Goal: Task Accomplishment & Management: Manage account settings

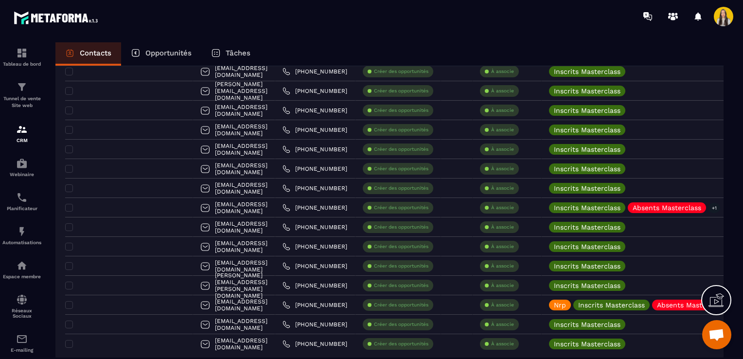
scroll to position [1420, 0]
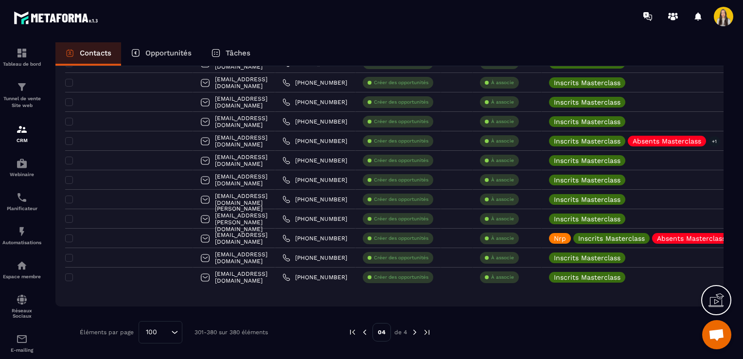
click at [361, 332] on img at bounding box center [365, 332] width 9 height 9
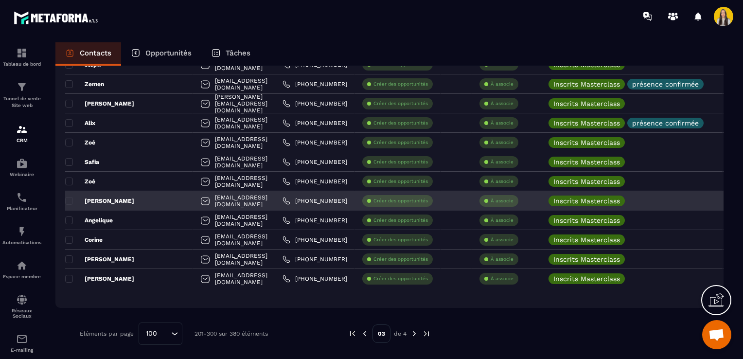
scroll to position [1809, 0]
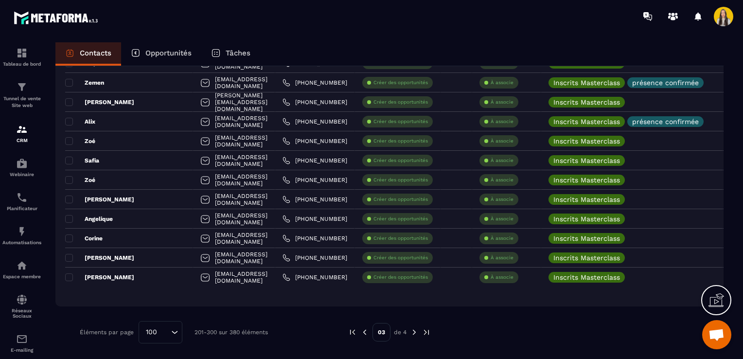
click at [416, 328] on img at bounding box center [414, 332] width 9 height 9
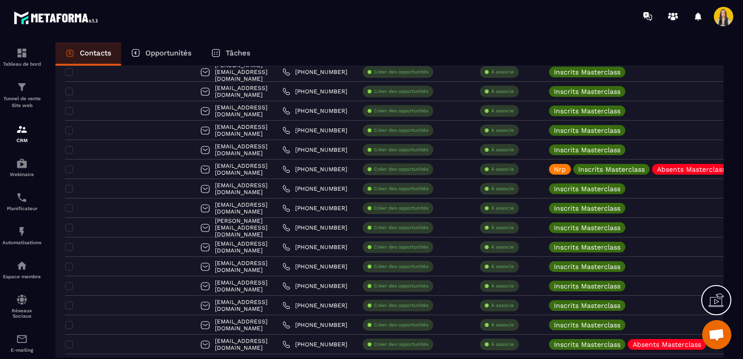
scroll to position [1420, 0]
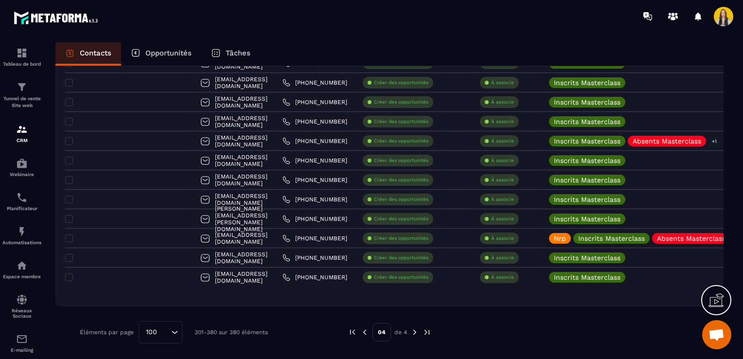
click at [366, 336] on div "04 de 4" at bounding box center [389, 332] width 83 height 22
click at [365, 334] on img at bounding box center [365, 332] width 9 height 9
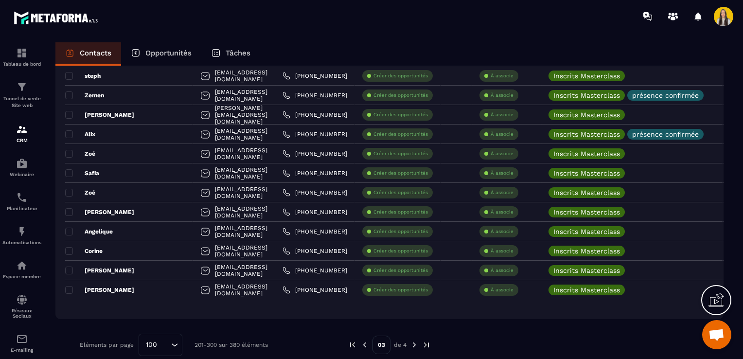
scroll to position [1809, 0]
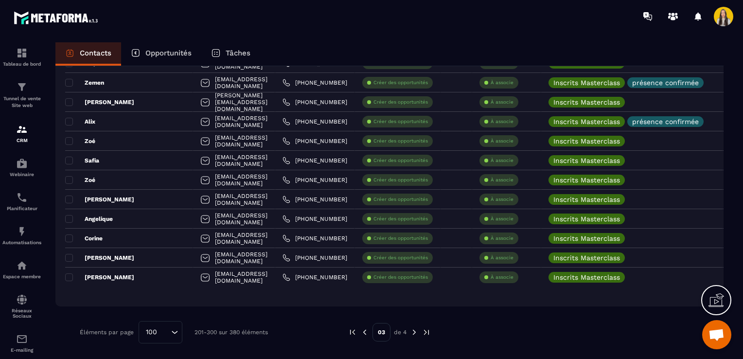
click at [412, 332] on img at bounding box center [414, 332] width 9 height 9
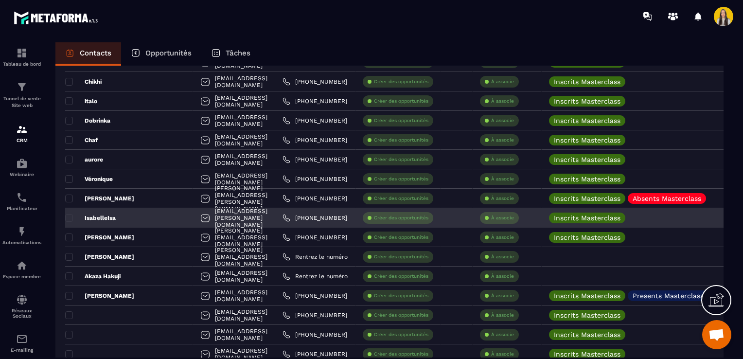
scroll to position [827, 0]
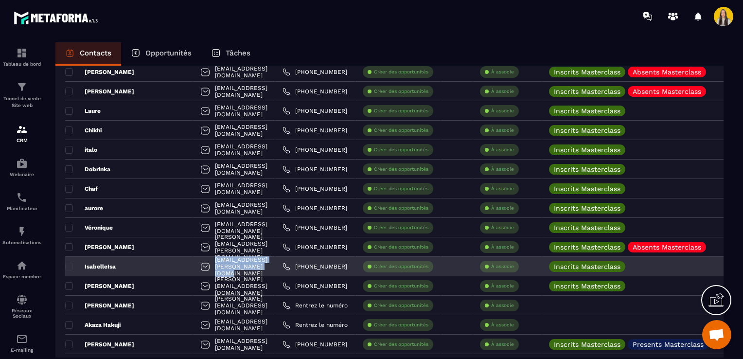
drag, startPoint x: 300, startPoint y: 264, endPoint x: 196, endPoint y: 267, distance: 103.7
click at [196, 267] on div "[EMAIL_ADDRESS][PERSON_NAME][DOMAIN_NAME]" at bounding box center [234, 266] width 82 height 19
copy p "[EMAIL_ADDRESS][PERSON_NAME][DOMAIN_NAME]"
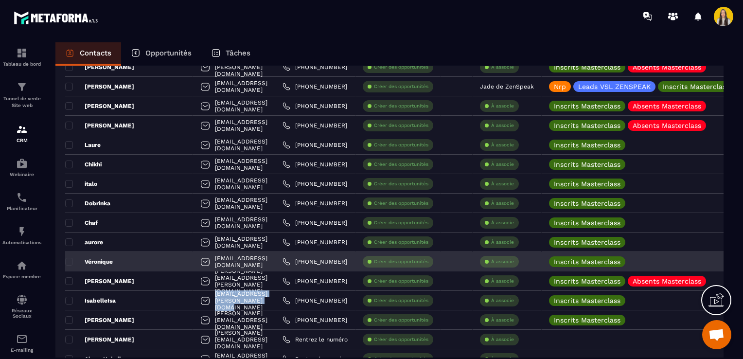
scroll to position [778, 0]
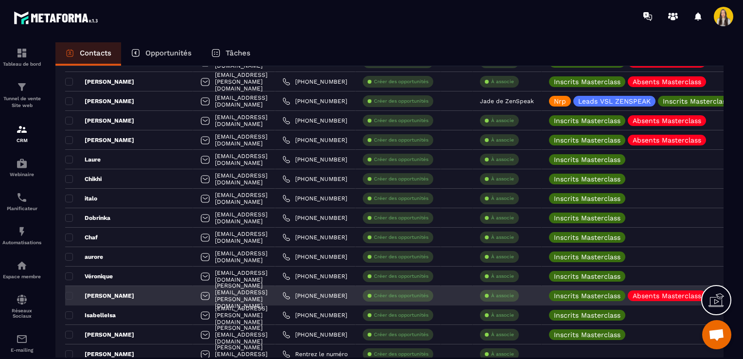
click at [275, 296] on div "[PERSON_NAME][EMAIL_ADDRESS][PERSON_NAME][DOMAIN_NAME]" at bounding box center [234, 295] width 82 height 19
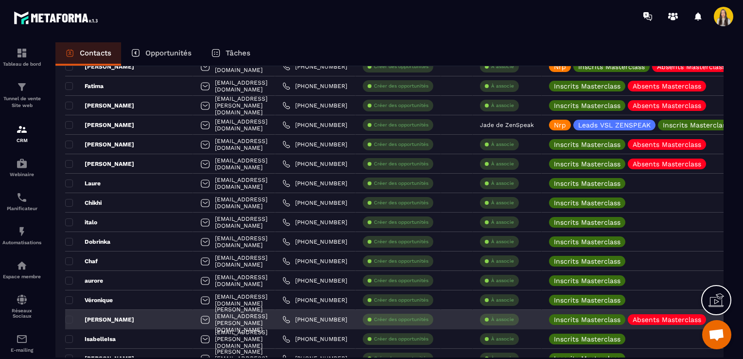
scroll to position [755, 0]
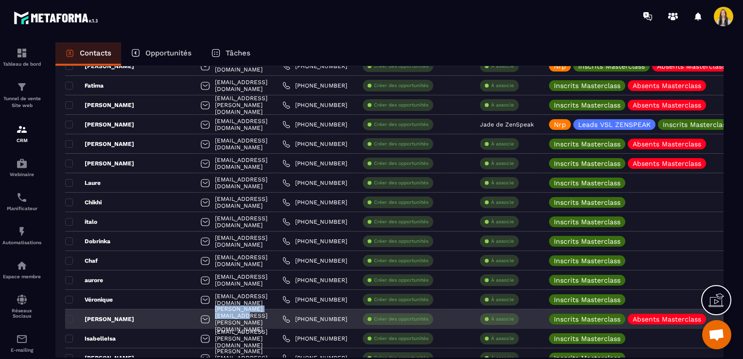
drag, startPoint x: 269, startPoint y: 321, endPoint x: 195, endPoint y: 318, distance: 74.0
click at [195, 318] on div "[PERSON_NAME][EMAIL_ADDRESS][PERSON_NAME][DOMAIN_NAME]" at bounding box center [234, 318] width 82 height 19
copy p "[PERSON_NAME][EMAIL_ADDRESS][PERSON_NAME][DOMAIN_NAME]"
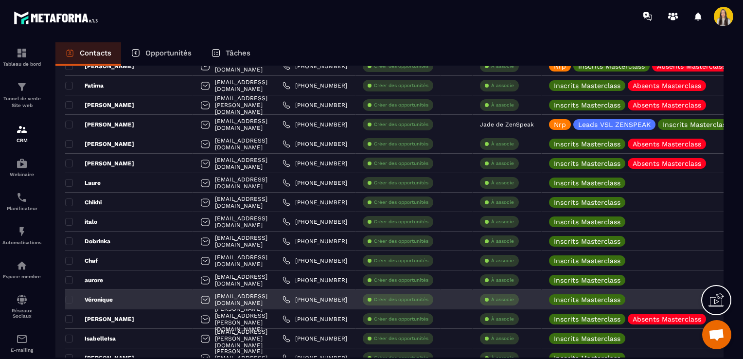
click at [275, 302] on div "[EMAIL_ADDRESS][DOMAIN_NAME]" at bounding box center [234, 299] width 82 height 19
drag, startPoint x: 278, startPoint y: 297, endPoint x: 197, endPoint y: 302, distance: 81.9
click at [197, 302] on div "[EMAIL_ADDRESS][DOMAIN_NAME]" at bounding box center [234, 299] width 82 height 19
copy p "[EMAIL_ADDRESS][DOMAIN_NAME]"
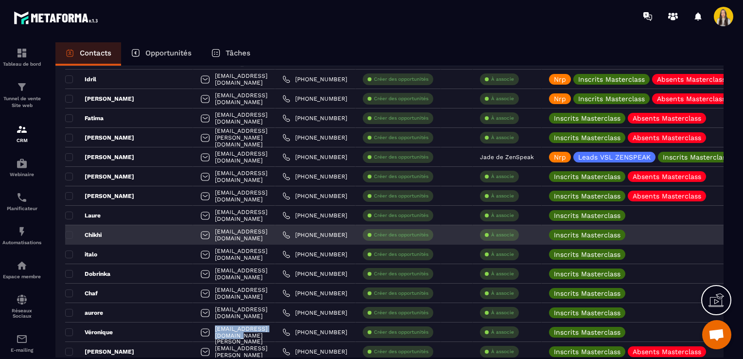
scroll to position [706, 0]
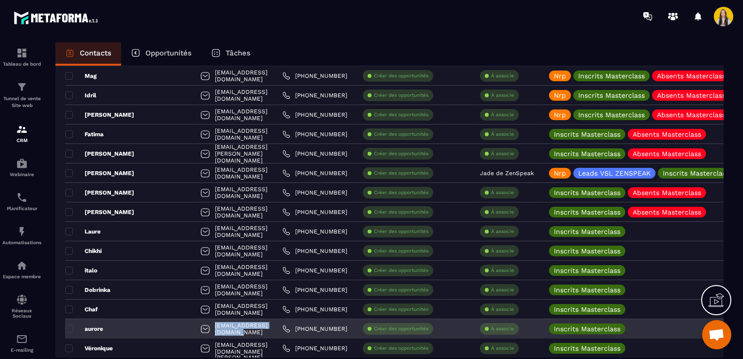
drag, startPoint x: 272, startPoint y: 327, endPoint x: 197, endPoint y: 331, distance: 76.0
click at [197, 331] on div "[EMAIL_ADDRESS][DOMAIN_NAME]" at bounding box center [234, 328] width 82 height 19
copy p "[EMAIL_ADDRESS][DOMAIN_NAME]"
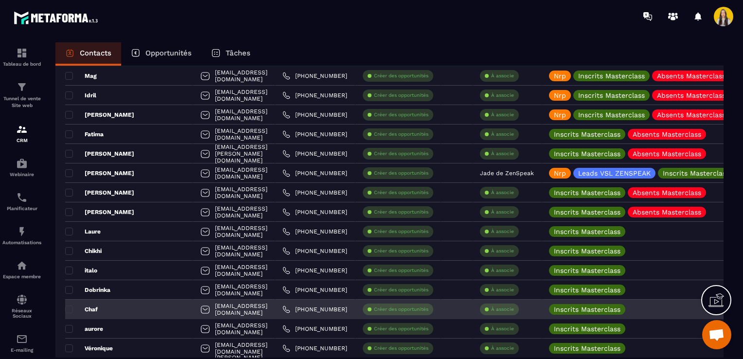
click at [275, 308] on div "[EMAIL_ADDRESS][DOMAIN_NAME]" at bounding box center [234, 309] width 82 height 19
drag, startPoint x: 284, startPoint y: 309, endPoint x: 195, endPoint y: 309, distance: 89.5
click at [195, 309] on div "[EMAIL_ADDRESS][DOMAIN_NAME]" at bounding box center [234, 309] width 82 height 19
copy p "[EMAIL_ADDRESS][DOMAIN_NAME]"
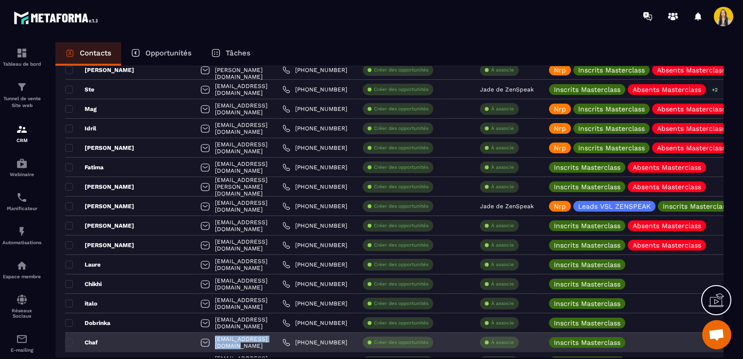
scroll to position [658, 0]
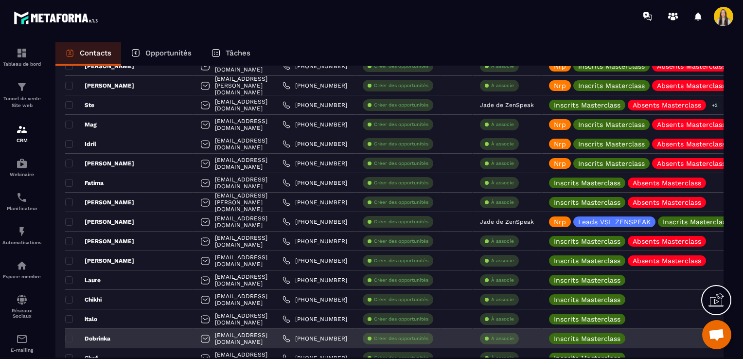
click at [272, 339] on div "[EMAIL_ADDRESS][DOMAIN_NAME]" at bounding box center [234, 338] width 82 height 19
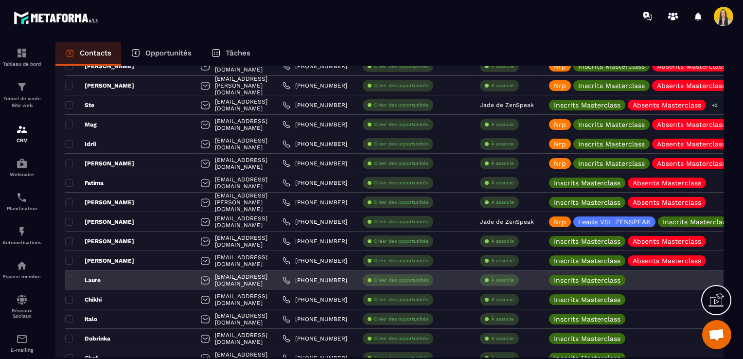
scroll to position [706, 0]
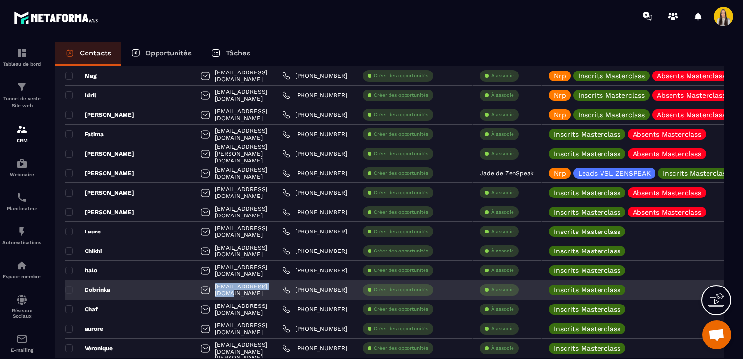
drag, startPoint x: 278, startPoint y: 287, endPoint x: 199, endPoint y: 288, distance: 79.3
click at [199, 288] on div "[EMAIL_ADDRESS][DOMAIN_NAME]" at bounding box center [234, 289] width 82 height 19
copy p "[EMAIL_ADDRESS][DOMAIN_NAME]"
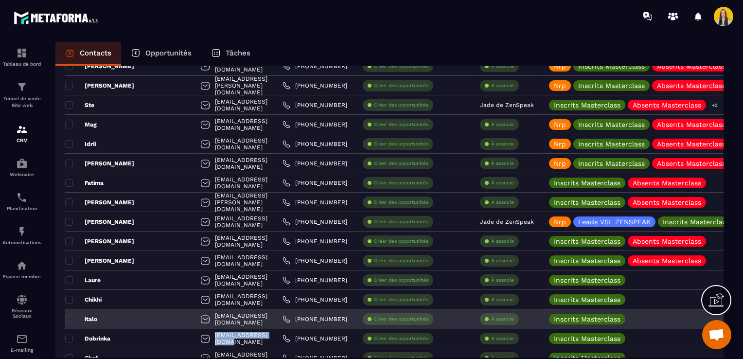
scroll to position [609, 0]
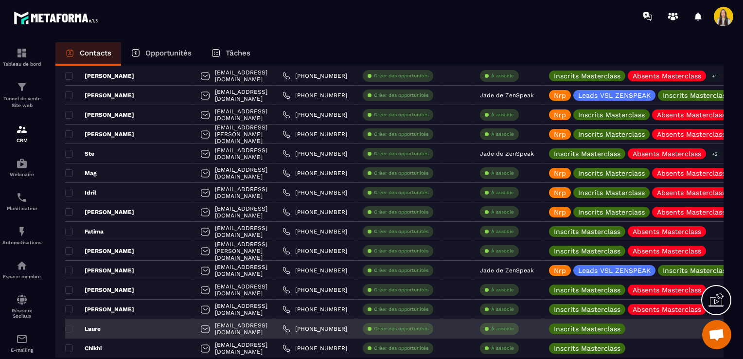
click at [275, 327] on div "[EMAIL_ADDRESS][DOMAIN_NAME]" at bounding box center [234, 328] width 82 height 19
drag, startPoint x: 282, startPoint y: 329, endPoint x: 195, endPoint y: 329, distance: 87.1
click at [195, 329] on div "[EMAIL_ADDRESS][DOMAIN_NAME]" at bounding box center [234, 328] width 82 height 19
copy p "[EMAIL_ADDRESS][DOMAIN_NAME]"
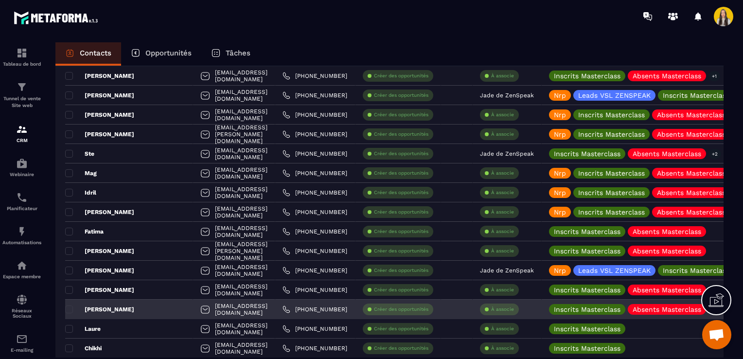
click at [275, 310] on div "[EMAIL_ADDRESS][DOMAIN_NAME]" at bounding box center [234, 309] width 82 height 19
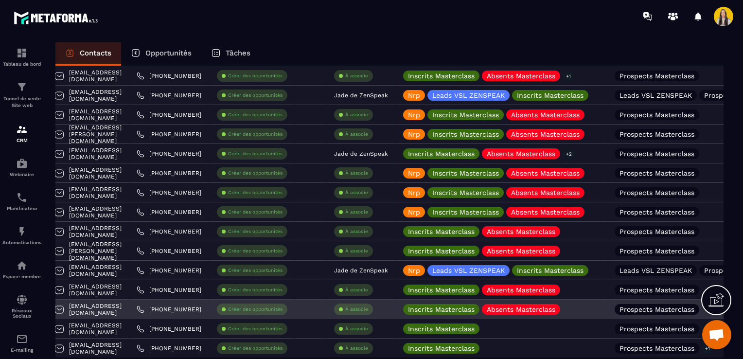
scroll to position [0, 146]
click at [572, 308] on icon at bounding box center [568, 309] width 6 height 6
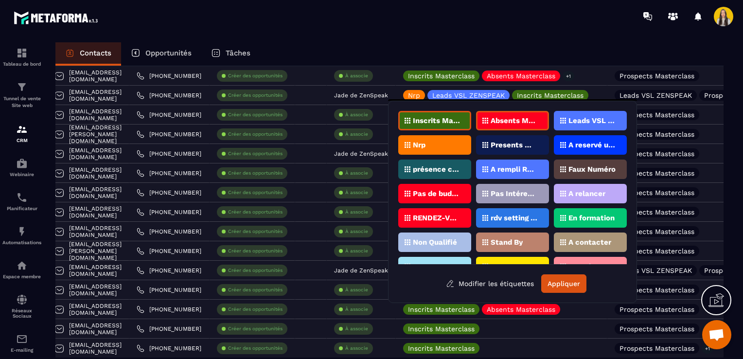
click at [588, 166] on p "Faux Numéro" at bounding box center [592, 169] width 47 height 7
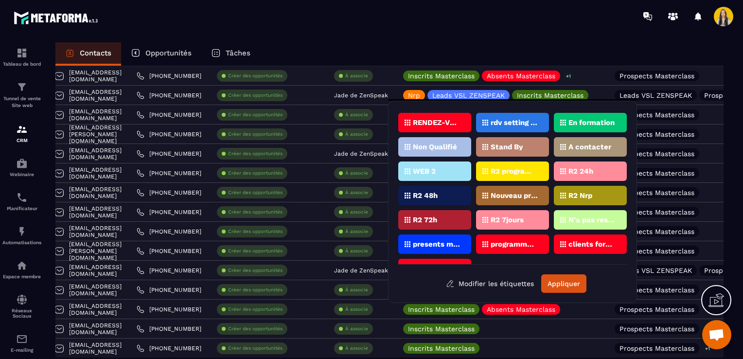
scroll to position [97, 0]
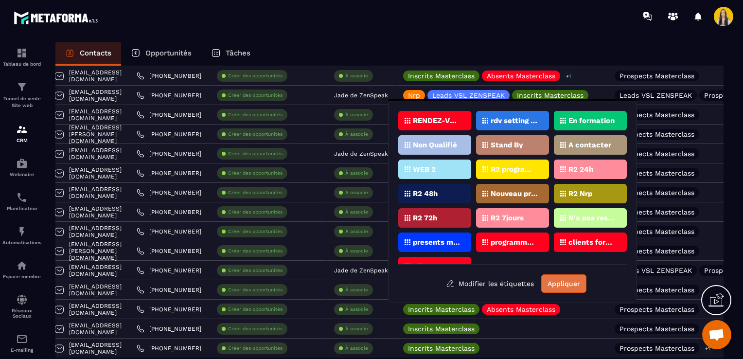
click at [557, 281] on button "Appliquer" at bounding box center [564, 283] width 45 height 18
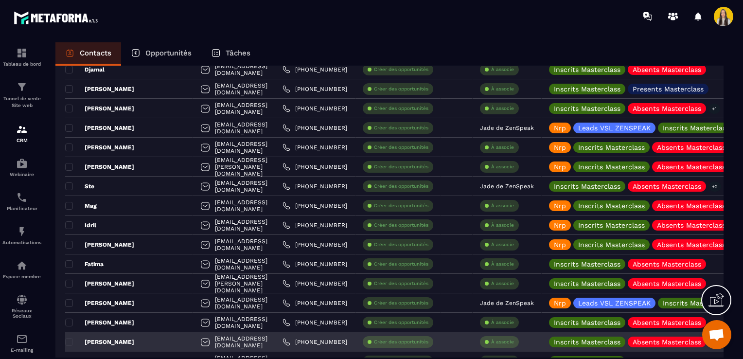
scroll to position [560, 0]
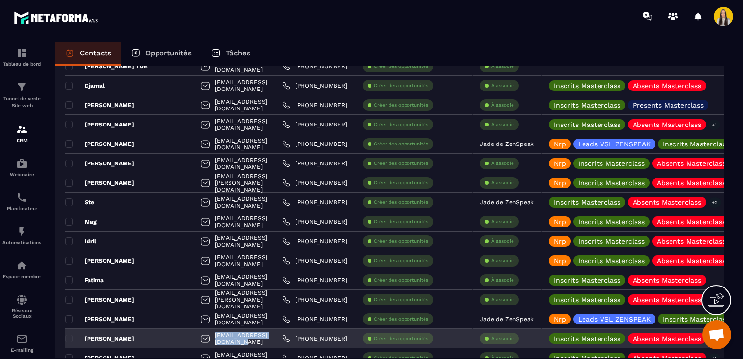
drag, startPoint x: 277, startPoint y: 339, endPoint x: 197, endPoint y: 339, distance: 79.8
click at [197, 339] on div "[EMAIL_ADDRESS][DOMAIN_NAME]" at bounding box center [234, 338] width 82 height 19
copy p "[EMAIL_ADDRESS][DOMAIN_NAME]"
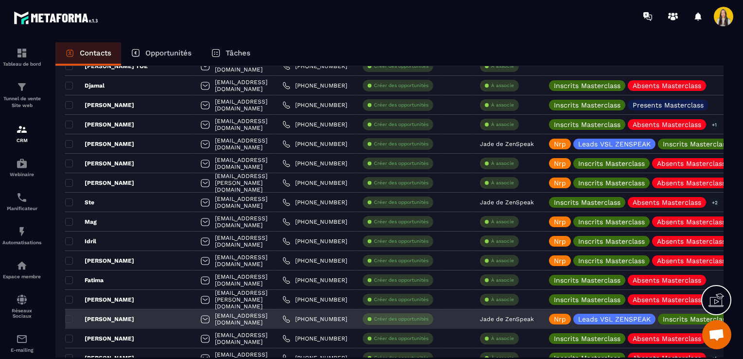
click at [275, 321] on div "[EMAIL_ADDRESS][DOMAIN_NAME]" at bounding box center [234, 318] width 82 height 19
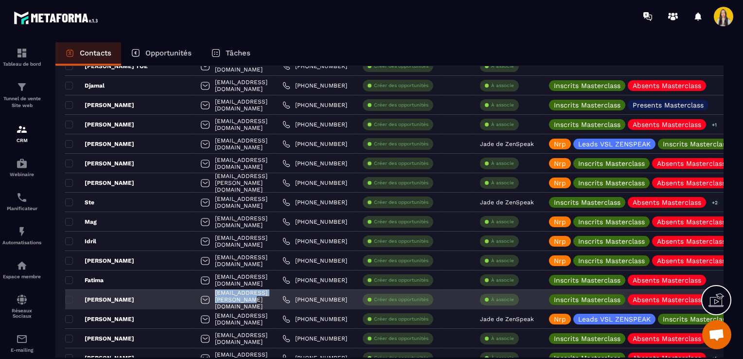
drag, startPoint x: 291, startPoint y: 299, endPoint x: 197, endPoint y: 296, distance: 93.9
click at [197, 296] on div "[EMAIL_ADDRESS][PERSON_NAME][DOMAIN_NAME]" at bounding box center [234, 299] width 82 height 19
copy p "[EMAIL_ADDRESS][PERSON_NAME][DOMAIN_NAME]"
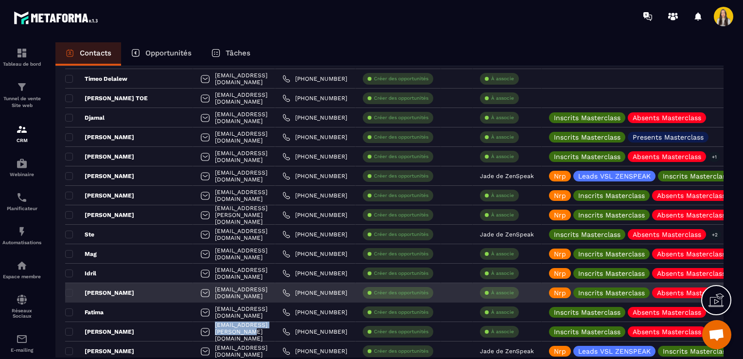
scroll to position [512, 0]
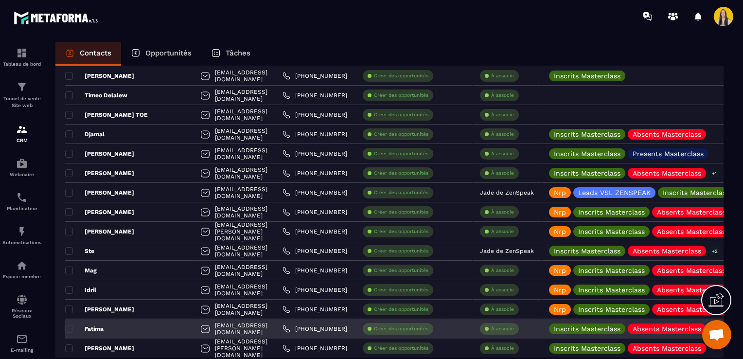
click at [275, 332] on div "[EMAIL_ADDRESS][DOMAIN_NAME]" at bounding box center [234, 328] width 82 height 19
drag, startPoint x: 277, startPoint y: 330, endPoint x: 197, endPoint y: 332, distance: 79.8
click at [197, 332] on div "[EMAIL_ADDRESS][DOMAIN_NAME]" at bounding box center [234, 328] width 82 height 19
copy p "[EMAIL_ADDRESS][DOMAIN_NAME]"
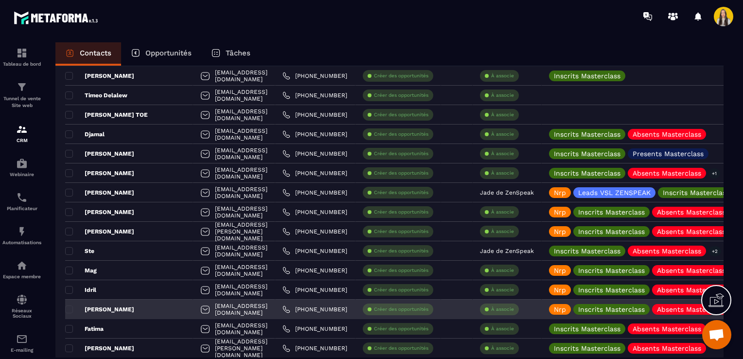
click at [275, 311] on div "[EMAIL_ADDRESS][DOMAIN_NAME]" at bounding box center [234, 309] width 82 height 19
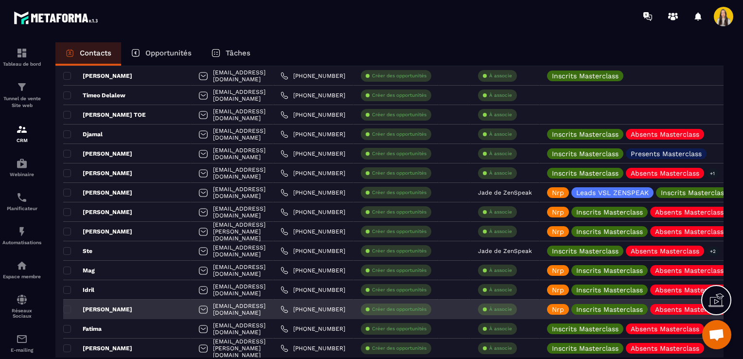
scroll to position [0, 0]
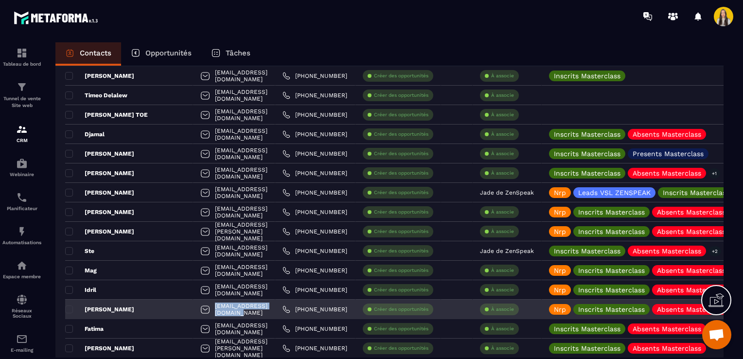
drag, startPoint x: 272, startPoint y: 308, endPoint x: 195, endPoint y: 307, distance: 77.8
click at [195, 307] on div "[EMAIL_ADDRESS][DOMAIN_NAME]" at bounding box center [234, 309] width 82 height 19
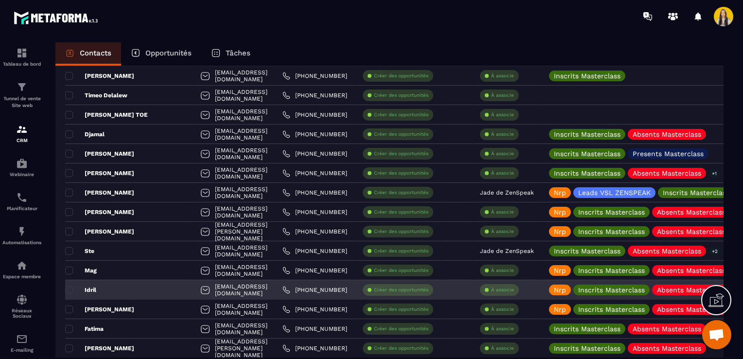
click at [356, 295] on div "[PHONE_NUMBER]" at bounding box center [315, 289] width 80 height 19
drag, startPoint x: 266, startPoint y: 289, endPoint x: 198, endPoint y: 287, distance: 68.6
click at [198, 287] on div "[EMAIL_ADDRESS][DOMAIN_NAME]" at bounding box center [234, 289] width 82 height 19
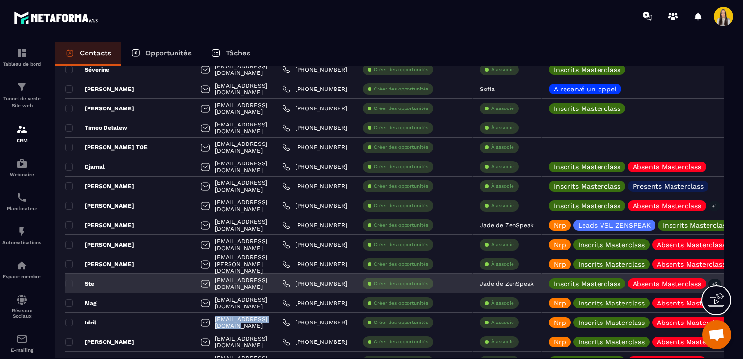
scroll to position [463, 0]
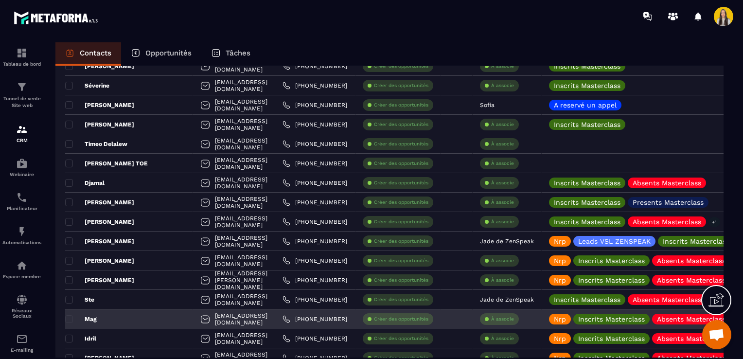
click at [275, 320] on div "[EMAIL_ADDRESS][DOMAIN_NAME]" at bounding box center [234, 318] width 82 height 19
drag, startPoint x: 288, startPoint y: 320, endPoint x: 199, endPoint y: 318, distance: 89.5
click at [199, 318] on div "[EMAIL_ADDRESS][DOMAIN_NAME]" at bounding box center [234, 318] width 82 height 19
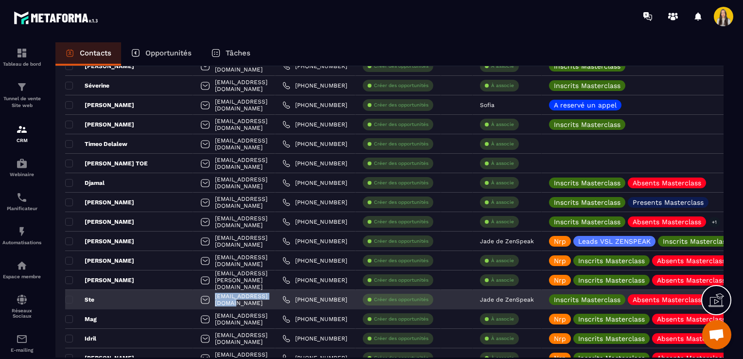
drag, startPoint x: 286, startPoint y: 297, endPoint x: 197, endPoint y: 302, distance: 89.1
click at [197, 302] on div "[EMAIL_ADDRESS][DOMAIN_NAME]" at bounding box center [234, 299] width 82 height 19
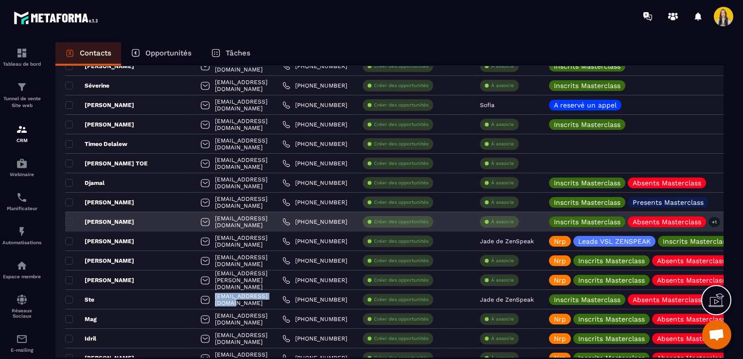
scroll to position [415, 0]
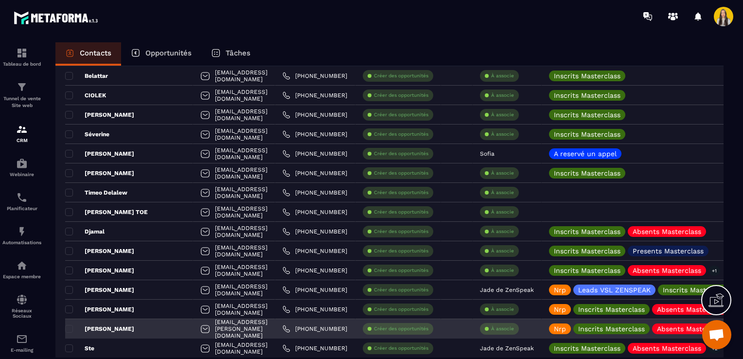
click at [356, 328] on div "[PHONE_NUMBER]" at bounding box center [315, 328] width 80 height 19
drag, startPoint x: 262, startPoint y: 326, endPoint x: 198, endPoint y: 331, distance: 64.4
click at [198, 331] on div "[EMAIL_ADDRESS][PERSON_NAME][DOMAIN_NAME]" at bounding box center [234, 328] width 82 height 19
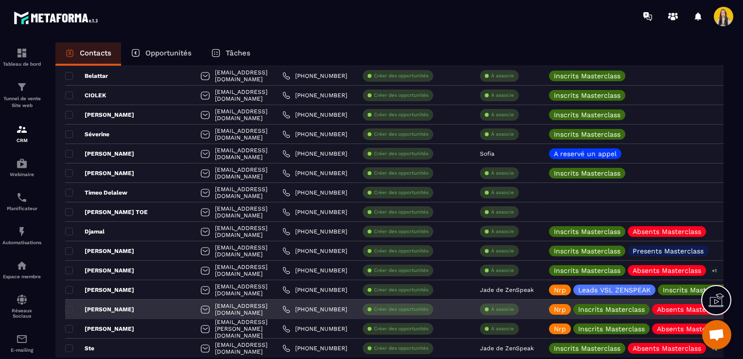
click at [275, 307] on div "[EMAIL_ADDRESS][DOMAIN_NAME]" at bounding box center [234, 309] width 82 height 19
drag, startPoint x: 276, startPoint y: 309, endPoint x: 197, endPoint y: 309, distance: 79.8
click at [197, 309] on div "[EMAIL_ADDRESS][DOMAIN_NAME]" at bounding box center [234, 309] width 82 height 19
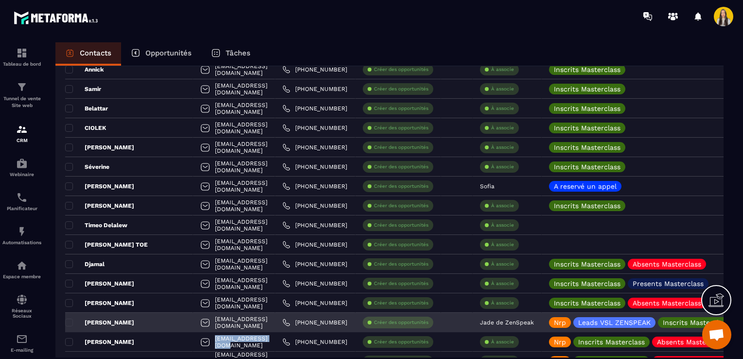
scroll to position [366, 0]
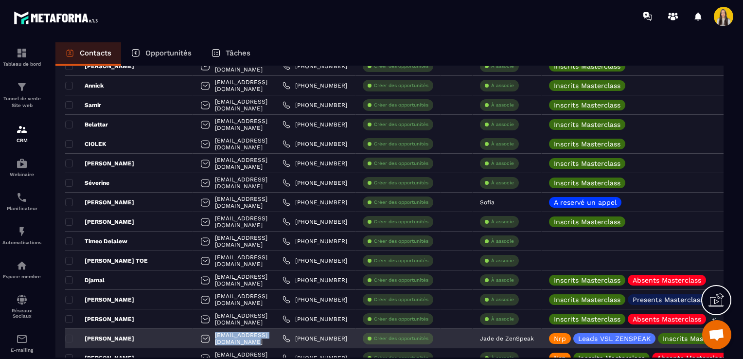
drag, startPoint x: 294, startPoint y: 338, endPoint x: 196, endPoint y: 331, distance: 98.0
click at [196, 331] on div "[EMAIL_ADDRESS][DOMAIN_NAME]" at bounding box center [234, 338] width 82 height 19
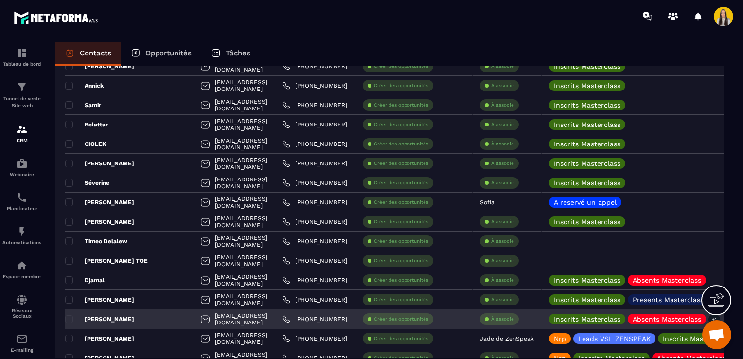
click at [275, 318] on div "[EMAIL_ADDRESS][DOMAIN_NAME]" at bounding box center [234, 318] width 82 height 19
drag, startPoint x: 293, startPoint y: 318, endPoint x: 196, endPoint y: 320, distance: 97.3
click at [196, 320] on div "[EMAIL_ADDRESS][DOMAIN_NAME]" at bounding box center [234, 318] width 82 height 19
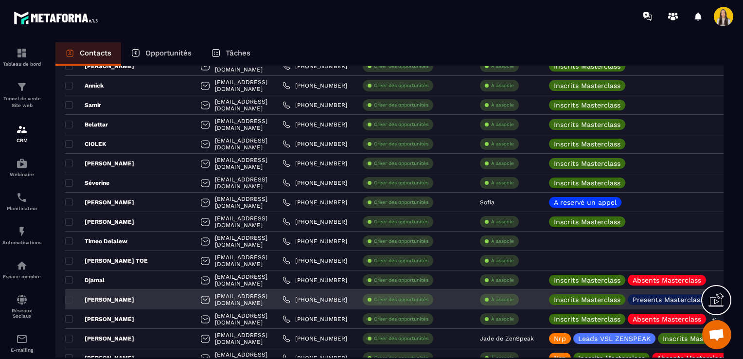
click at [269, 301] on div "[EMAIL_ADDRESS][DOMAIN_NAME]" at bounding box center [234, 299] width 82 height 19
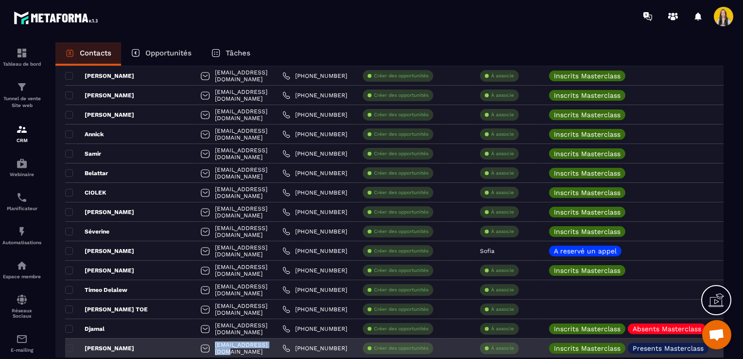
drag, startPoint x: 271, startPoint y: 347, endPoint x: 197, endPoint y: 348, distance: 74.0
click at [197, 348] on div "[EMAIL_ADDRESS][DOMAIN_NAME]" at bounding box center [234, 348] width 82 height 19
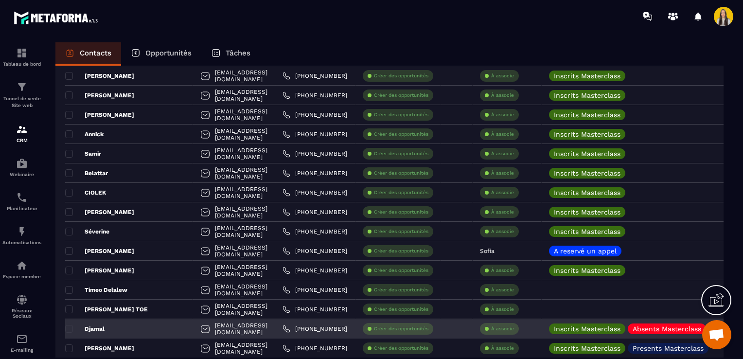
click at [143, 331] on div "Djamal" at bounding box center [129, 328] width 128 height 19
